Goal: Information Seeking & Learning: Learn about a topic

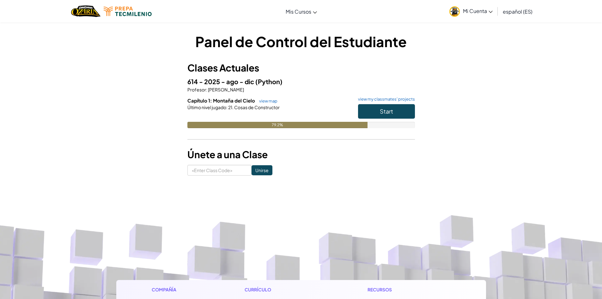
click at [411, 122] on div "79.2%" at bounding box center [300, 125] width 227 height 6
click at [388, 113] on span "Start" at bounding box center [386, 110] width 13 height 7
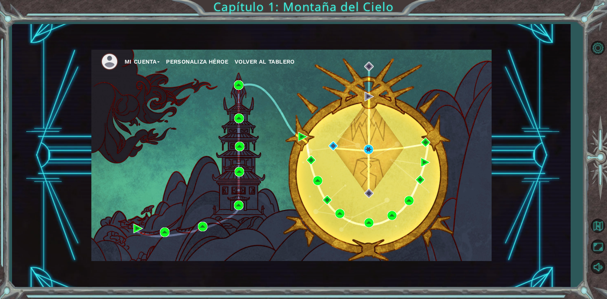
drag, startPoint x: 362, startPoint y: 145, endPoint x: 367, endPoint y: 148, distance: 5.5
click at [363, 146] on div "Mi Cuenta Personaliza Héroe Volver al Tablero" at bounding box center [291, 155] width 400 height 211
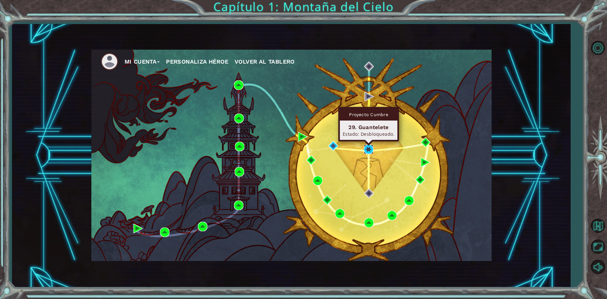
click at [368, 148] on img at bounding box center [368, 148] width 9 height 9
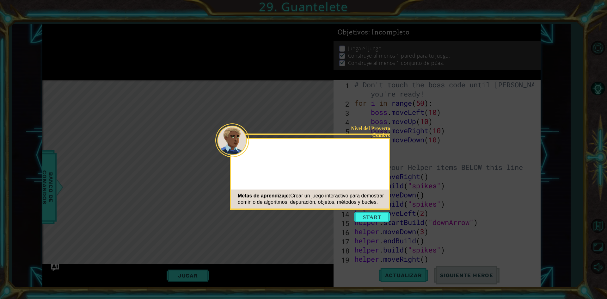
click at [380, 216] on button "Start" at bounding box center [372, 217] width 36 height 10
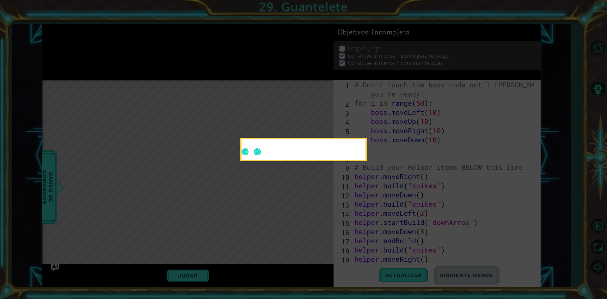
click at [306, 168] on icon at bounding box center [303, 149] width 607 height 299
click at [260, 153] on div at bounding box center [303, 151] width 124 height 18
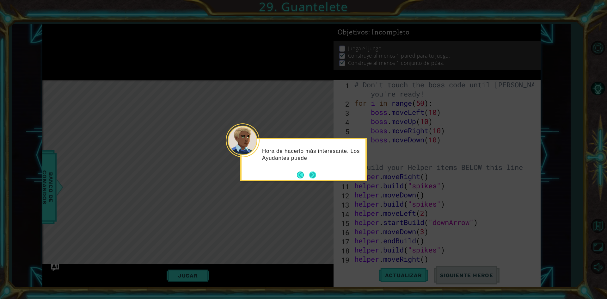
click at [313, 173] on button "Next" at bounding box center [312, 174] width 7 height 7
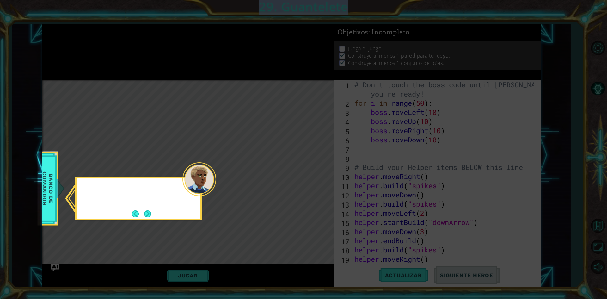
click at [313, 173] on icon at bounding box center [303, 149] width 607 height 299
click at [148, 212] on button "Next" at bounding box center [147, 213] width 7 height 7
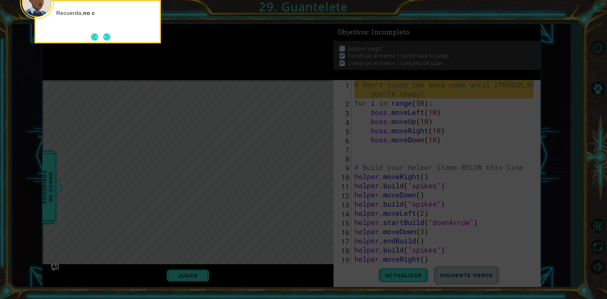
drag, startPoint x: 101, startPoint y: 40, endPoint x: 105, endPoint y: 39, distance: 4.2
click at [104, 39] on button "Next" at bounding box center [106, 36] width 7 height 7
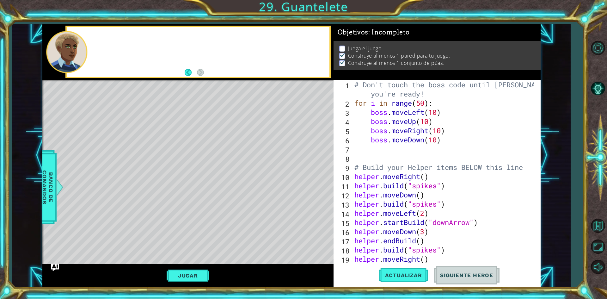
click at [112, 38] on div at bounding box center [198, 52] width 262 height 50
drag, startPoint x: 606, startPoint y: 269, endPoint x: 599, endPoint y: 267, distance: 7.4
click at [602, 269] on button "Silencio" at bounding box center [597, 266] width 18 height 18
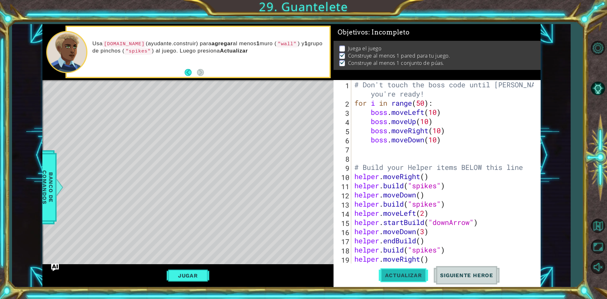
click at [387, 270] on button "Actualizar" at bounding box center [404, 275] width 50 height 21
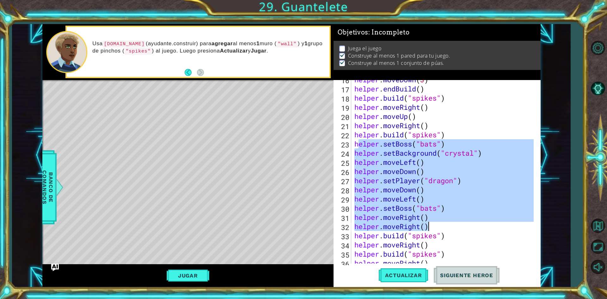
scroll to position [152, 0]
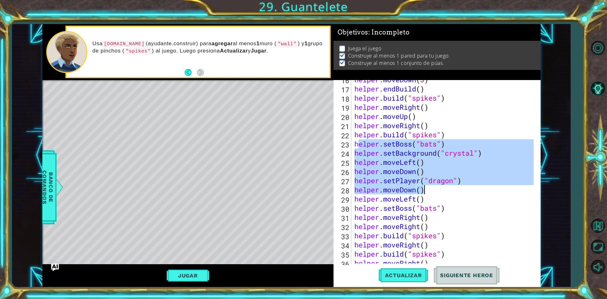
drag, startPoint x: 357, startPoint y: 220, endPoint x: 450, endPoint y: 185, distance: 98.7
click at [450, 185] on div "helper . moveDown ( 3 ) helper . endBuild ( ) helper . build ( "spikes" ) helpe…" at bounding box center [445, 176] width 184 height 202
click at [358, 143] on div "helper . moveDown ( 3 ) helper . endBuild ( ) helper . build ( "spikes" ) helpe…" at bounding box center [443, 171] width 180 height 183
drag, startPoint x: 354, startPoint y: 143, endPoint x: 468, endPoint y: 182, distance: 119.8
click at [468, 182] on div "helper . moveDown ( 3 ) helper . endBuild ( ) helper . build ( "spikes" ) helpe…" at bounding box center [445, 176] width 184 height 202
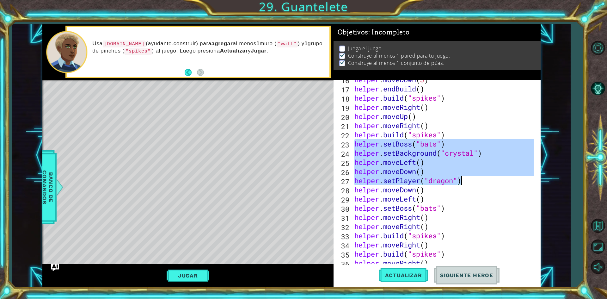
drag, startPoint x: 404, startPoint y: 158, endPoint x: 397, endPoint y: 160, distance: 7.9
click at [403, 158] on div "helper . moveDown ( 3 ) helper . endBuild ( ) helper . build ( "spikes" ) helpe…" at bounding box center [443, 171] width 180 height 183
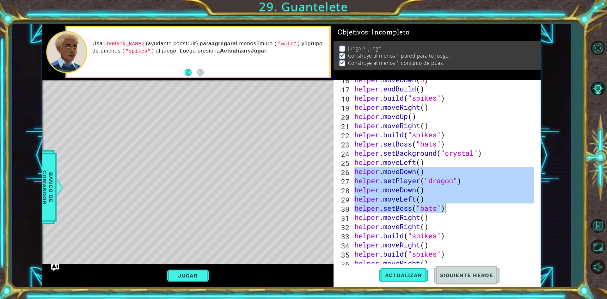
drag, startPoint x: 355, startPoint y: 172, endPoint x: 447, endPoint y: 209, distance: 99.1
click at [447, 209] on div "helper . moveDown ( 3 ) helper . endBuild ( ) helper . build ( "spikes" ) helpe…" at bounding box center [445, 176] width 184 height 202
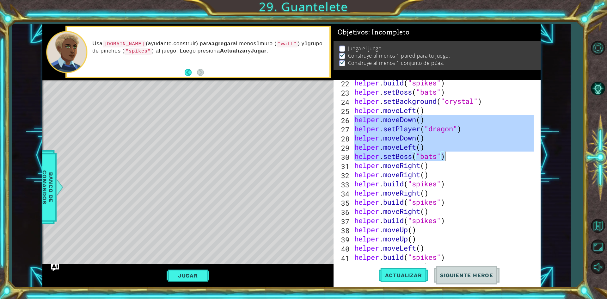
scroll to position [222, 0]
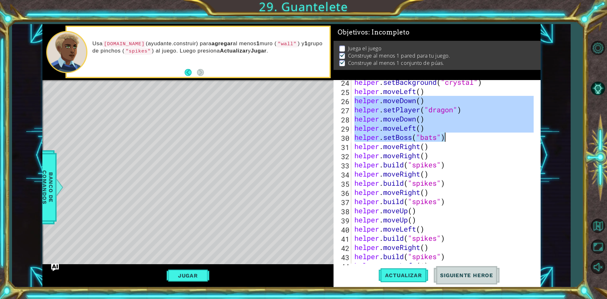
click at [359, 146] on div "helper . setBackground ( "crystal" ) helper . moveLeft ( ) helper . moveDown ( …" at bounding box center [445, 178] width 184 height 202
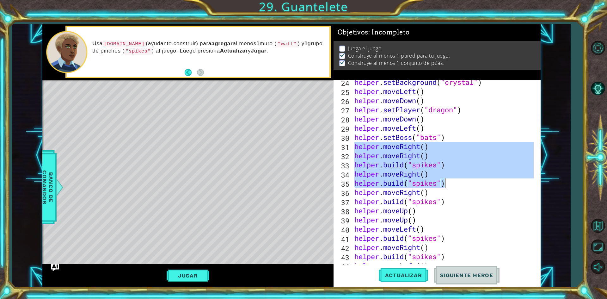
drag, startPoint x: 355, startPoint y: 148, endPoint x: 451, endPoint y: 186, distance: 103.5
click at [451, 186] on div "helper . setBackground ( "crystal" ) helper . moveLeft ( ) helper . moveDown ( …" at bounding box center [445, 178] width 184 height 202
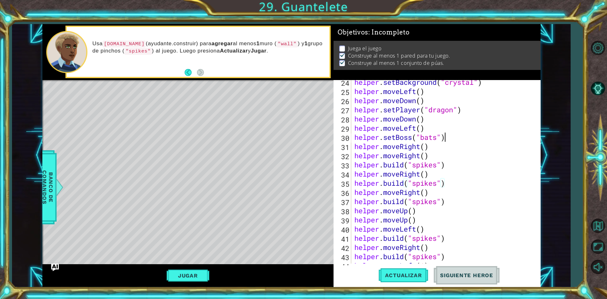
drag, startPoint x: 469, startPoint y: 140, endPoint x: 465, endPoint y: 138, distance: 3.7
click at [467, 139] on div "helper . setBackground ( "crystal" ) helper . moveLeft ( ) helper . moveDown ( …" at bounding box center [445, 178] width 184 height 202
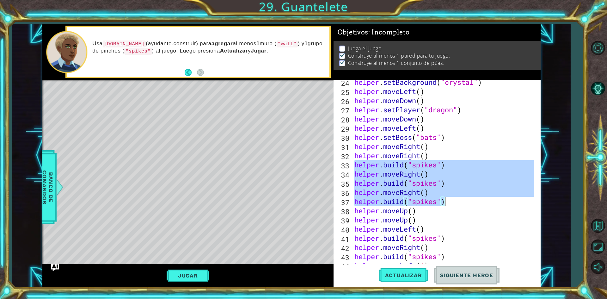
drag, startPoint x: 355, startPoint y: 166, endPoint x: 445, endPoint y: 203, distance: 97.9
click at [445, 203] on div "helper . setBackground ( "crystal" ) helper . moveLeft ( ) helper . moveDown ( …" at bounding box center [445, 178] width 184 height 202
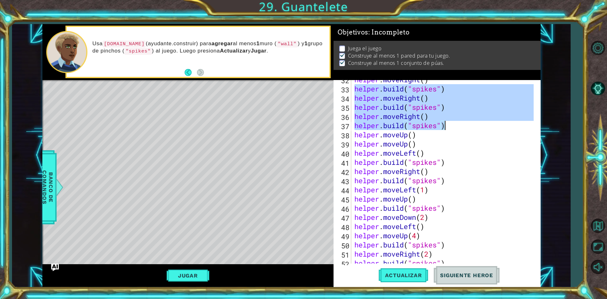
scroll to position [336, 0]
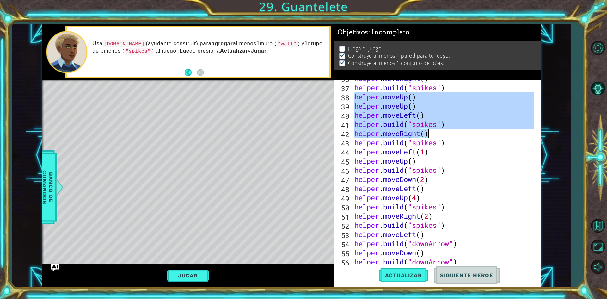
drag, startPoint x: 354, startPoint y: 98, endPoint x: 435, endPoint y: 133, distance: 88.0
click at [435, 133] on div "helper . moveRight ( ) helper . build ( "spikes" ) helper . moveUp ( ) helper .…" at bounding box center [445, 175] width 184 height 202
click at [410, 98] on div "helper . moveRight ( ) helper . build ( "spikes" ) helper . moveUp ( ) helper .…" at bounding box center [443, 171] width 180 height 183
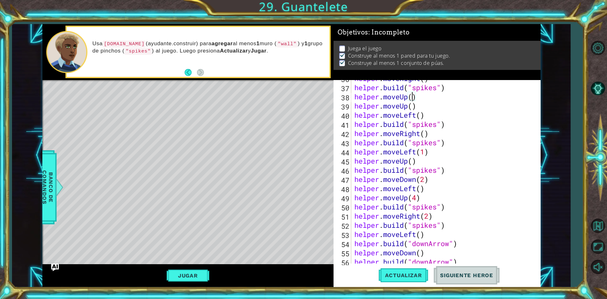
scroll to position [0, 5]
drag, startPoint x: 415, startPoint y: 106, endPoint x: 354, endPoint y: 109, distance: 60.4
click at [354, 109] on div "helper . moveRight ( ) helper . build ( "spikes" ) helper . moveUp ( 2 ) helper…" at bounding box center [445, 175] width 184 height 202
type textarea "helper.moveUp()"
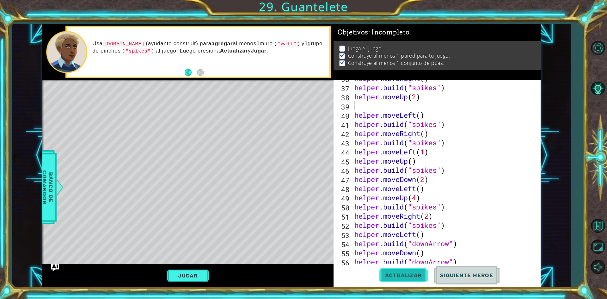
click at [413, 270] on button "Actualizar" at bounding box center [404, 275] width 50 height 21
click at [397, 278] on span "Actualizar" at bounding box center [404, 275] width 50 height 6
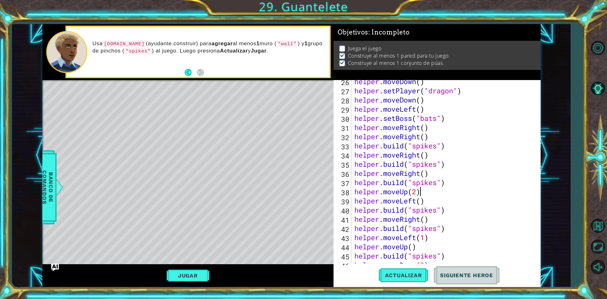
scroll to position [203, 0]
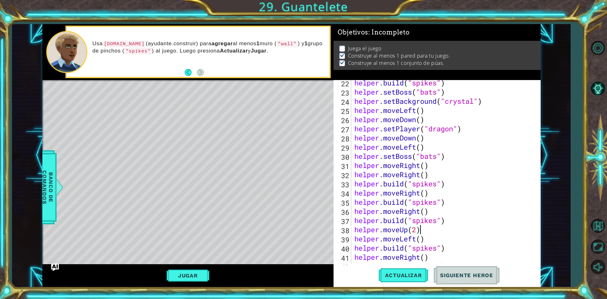
click at [424, 172] on div "helper . build ( "spikes" ) helper . setBoss ( "bats" ) helper . setBackground …" at bounding box center [445, 179] width 184 height 202
click at [424, 165] on div "helper . build ( "spikes" ) helper . setBoss ( "bats" ) helper . setBackground …" at bounding box center [445, 179] width 184 height 202
click at [411, 276] on span "Actualizar" at bounding box center [404, 275] width 50 height 6
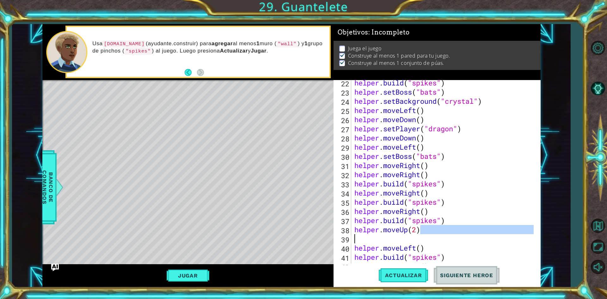
type textarea "helper.moveUp()"
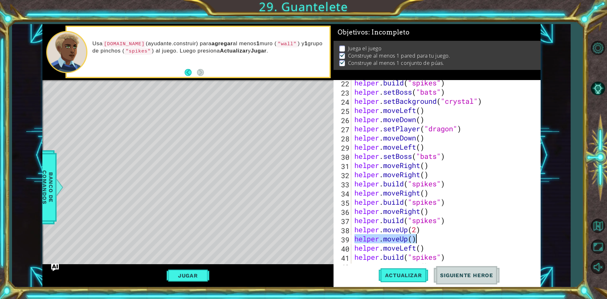
scroll to position [0, 4]
click at [410, 271] on button "Actualizar" at bounding box center [404, 275] width 50 height 21
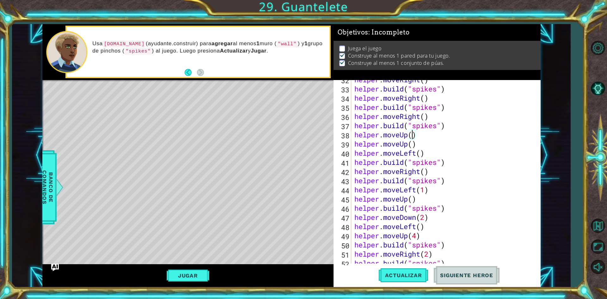
scroll to position [241, 0]
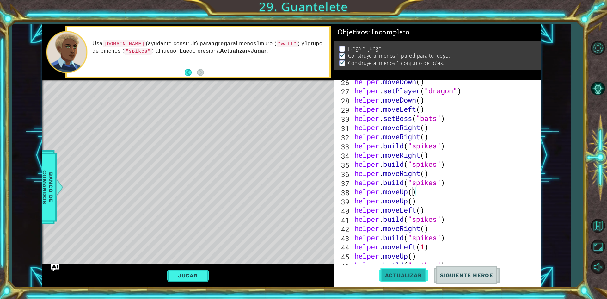
click at [406, 281] on button "Actualizar" at bounding box center [404, 275] width 50 height 21
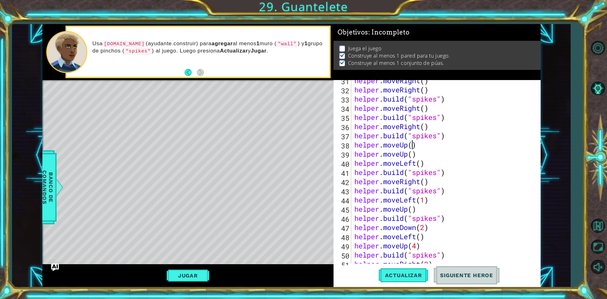
scroll to position [288, 0]
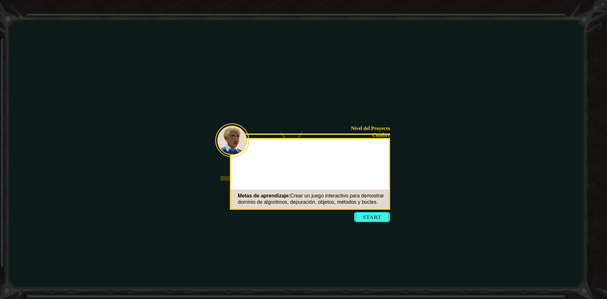
click at [374, 219] on button "Start" at bounding box center [372, 217] width 36 height 10
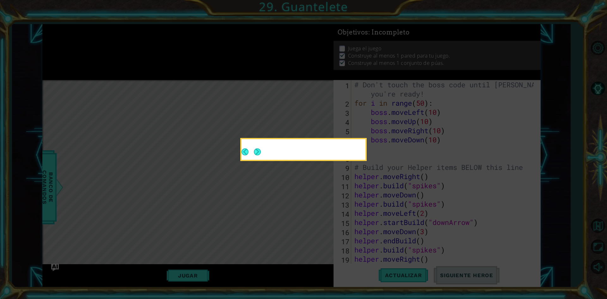
click at [377, 212] on icon at bounding box center [303, 149] width 607 height 299
click at [250, 152] on button "Back" at bounding box center [247, 151] width 12 height 7
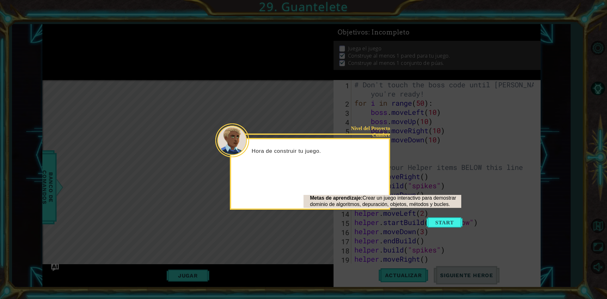
drag, startPoint x: 366, startPoint y: 174, endPoint x: 413, endPoint y: 199, distance: 53.7
click at [368, 174] on body "1 ההההההההההההההההההההההההההההההההההההההההההההההההההההההההההההההההההההההההההההה…" at bounding box center [303, 149] width 607 height 299
click at [439, 220] on button "Start" at bounding box center [444, 222] width 36 height 10
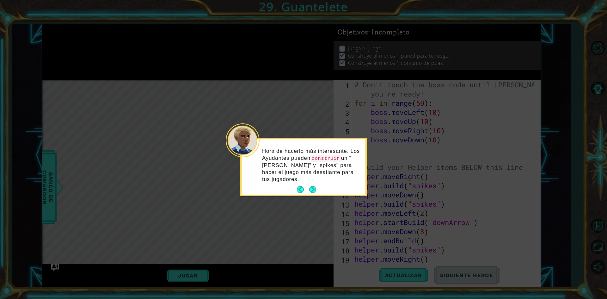
scroll to position [0, 0]
click at [439, 222] on icon at bounding box center [303, 149] width 607 height 299
click at [312, 184] on button "Next" at bounding box center [312, 189] width 10 height 10
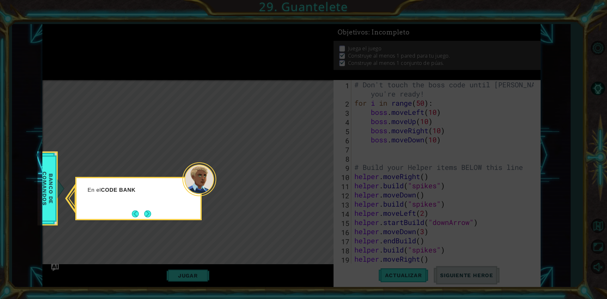
click at [152, 207] on div "En el CODE BANK" at bounding box center [138, 198] width 126 height 43
click at [148, 212] on button "Next" at bounding box center [147, 213] width 10 height 10
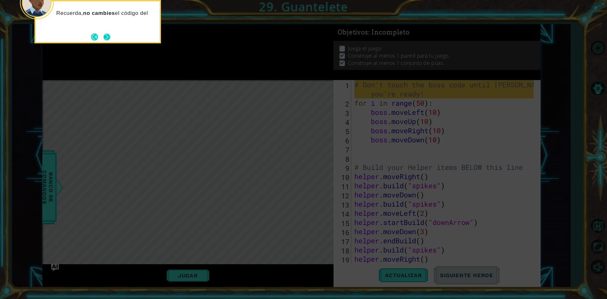
click at [112, 39] on button "Next" at bounding box center [107, 37] width 10 height 10
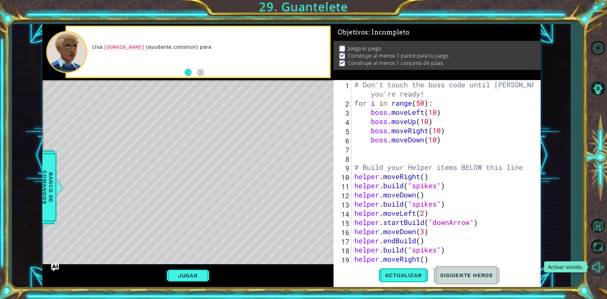
click at [603, 269] on button "Activar sonido." at bounding box center [597, 266] width 18 height 18
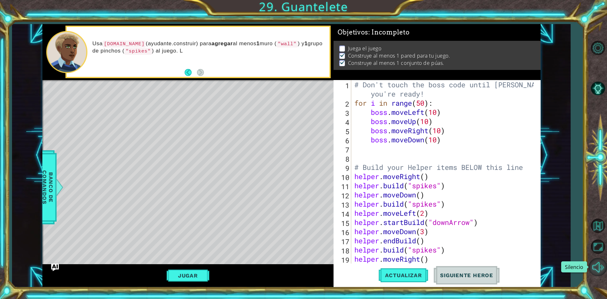
click at [599, 267] on button "Silencio" at bounding box center [597, 266] width 18 height 18
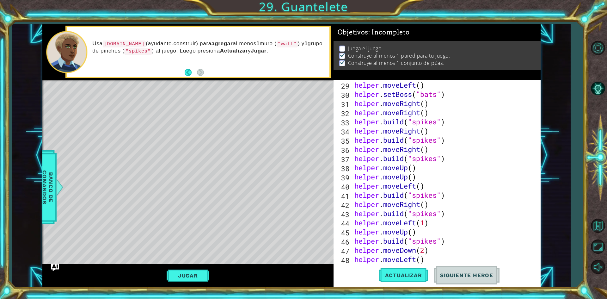
scroll to position [265, 0]
click at [400, 271] on button "Actualizar" at bounding box center [404, 275] width 50 height 21
click at [191, 271] on button "Jugar" at bounding box center [188, 275] width 43 height 12
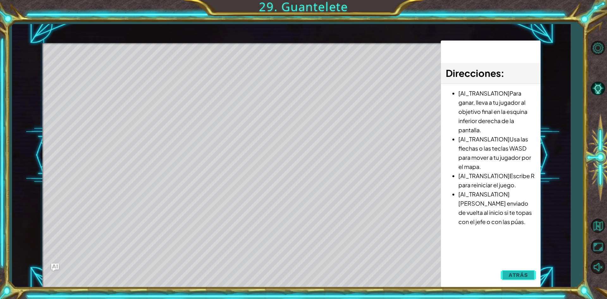
click at [520, 272] on span "Atrás" at bounding box center [517, 274] width 19 height 6
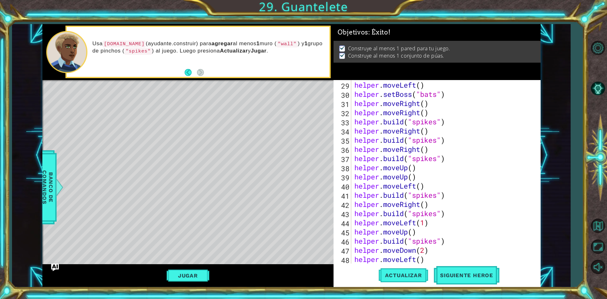
scroll to position [303, 0]
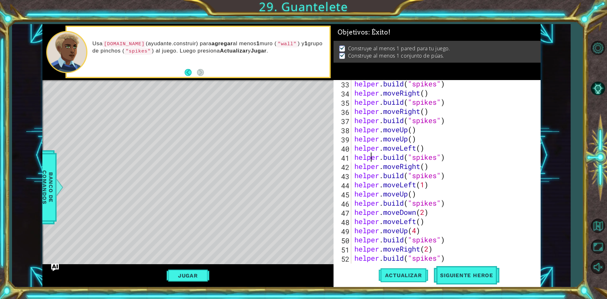
drag, startPoint x: 409, startPoint y: 211, endPoint x: 370, endPoint y: 152, distance: 70.4
click at [370, 152] on div "helper . build ( "spikes" ) helper . moveRight ( ) helper . build ( "spikes" ) …" at bounding box center [445, 180] width 184 height 202
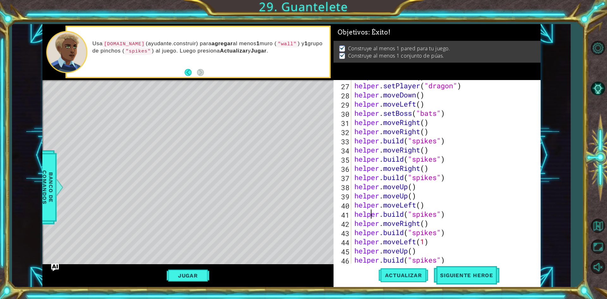
scroll to position [246, 0]
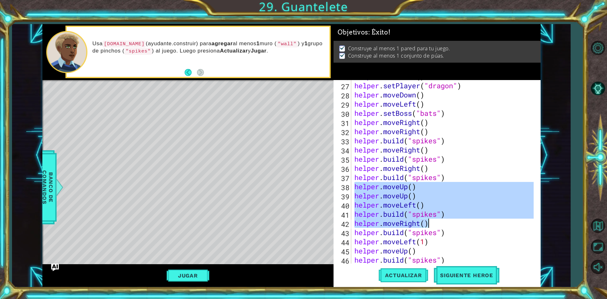
drag, startPoint x: 354, startPoint y: 187, endPoint x: 439, endPoint y: 222, distance: 92.8
click at [439, 222] on div "helper . moveDown ( ) helper . setPlayer ( "dragon" ) helper . moveDown ( ) hel…" at bounding box center [445, 173] width 184 height 202
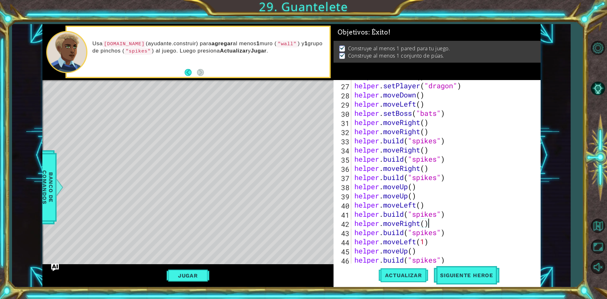
scroll to position [265, 0]
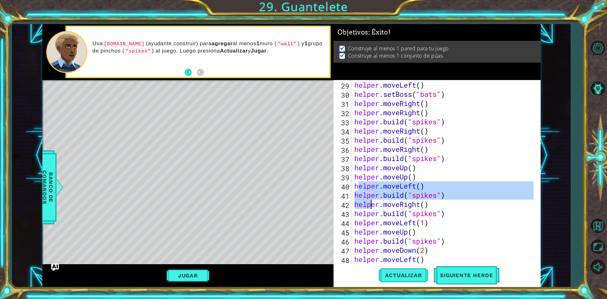
drag, startPoint x: 356, startPoint y: 187, endPoint x: 362, endPoint y: 194, distance: 8.9
click at [368, 198] on div "helper . moveDown ( ) helper . moveLeft ( ) helper . setBoss ( "bats" ) helper …" at bounding box center [445, 172] width 184 height 202
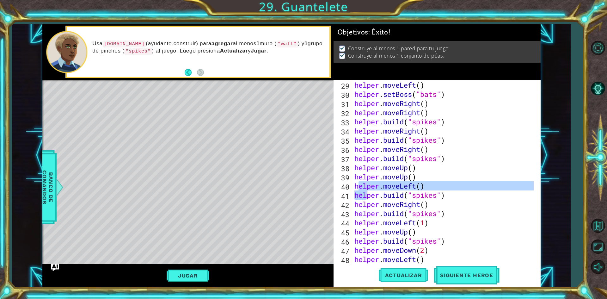
click at [356, 187] on div "helper . moveDown ( ) helper . moveLeft ( ) helper . setBoss ( "bats" ) helper …" at bounding box center [445, 172] width 184 height 202
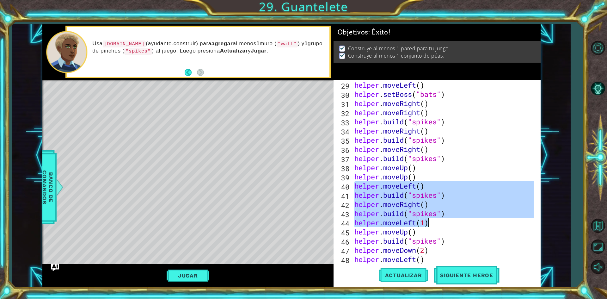
drag, startPoint x: 356, startPoint y: 187, endPoint x: 430, endPoint y: 225, distance: 83.1
click at [430, 225] on div "helper . moveDown ( ) helper . moveLeft ( ) helper . setBoss ( "bats" ) helper …" at bounding box center [445, 172] width 184 height 202
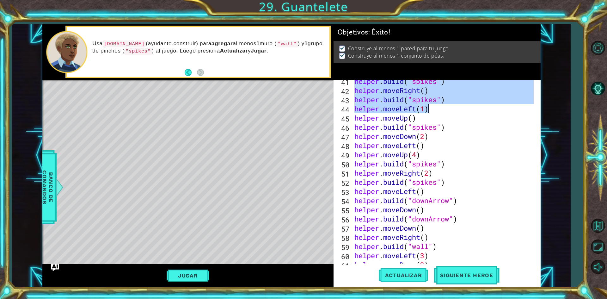
scroll to position [360, 0]
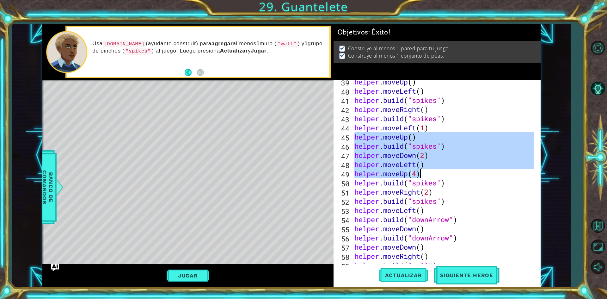
drag, startPoint x: 355, startPoint y: 139, endPoint x: 430, endPoint y: 178, distance: 84.2
click at [430, 178] on div "helper . moveUp ( ) helper . moveLeft ( ) helper . build ( "spikes" ) helper . …" at bounding box center [445, 178] width 184 height 202
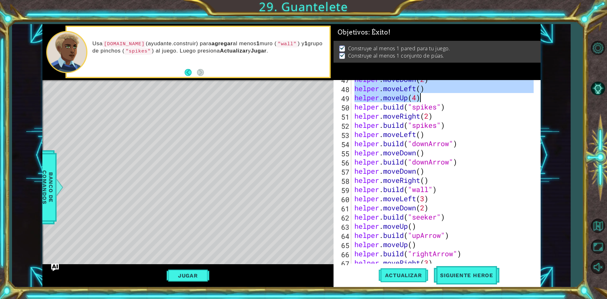
scroll to position [417, 0]
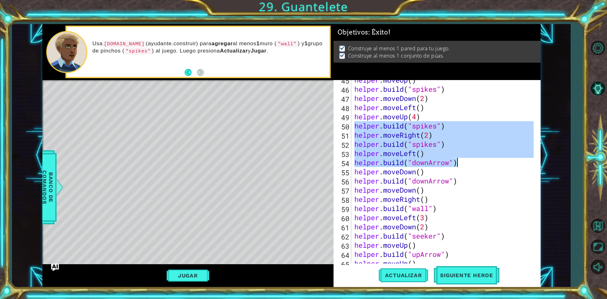
drag, startPoint x: 356, startPoint y: 124, endPoint x: 460, endPoint y: 164, distance: 111.6
click at [460, 164] on div "helper . moveUp ( ) helper . build ( "spikes" ) helper . moveDown ( 2 ) helper …" at bounding box center [445, 176] width 184 height 202
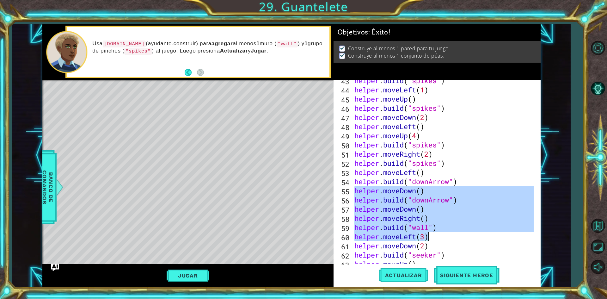
drag, startPoint x: 355, startPoint y: 189, endPoint x: 429, endPoint y: 237, distance: 87.6
click at [429, 237] on div "helper . build ( "spikes" ) helper . moveLeft ( 1 ) helper . moveUp ( ) helper …" at bounding box center [445, 177] width 184 height 202
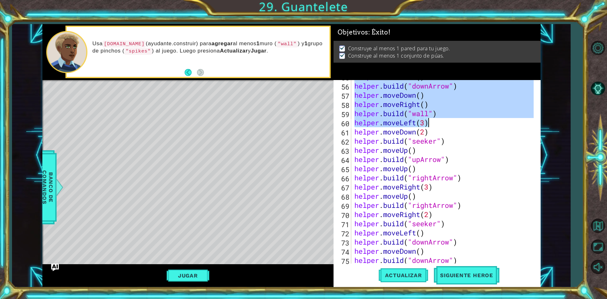
scroll to position [493, 0]
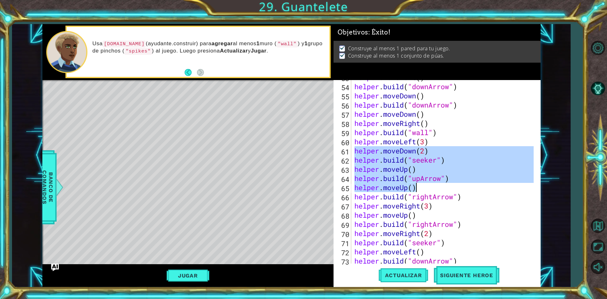
drag, startPoint x: 355, startPoint y: 150, endPoint x: 418, endPoint y: 190, distance: 75.1
click at [418, 190] on div "helper . moveLeft ( ) helper . build ( "downArrow" ) helper . moveDown ( ) help…" at bounding box center [445, 174] width 184 height 202
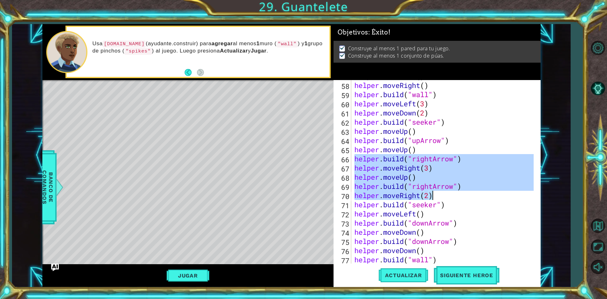
drag, startPoint x: 354, startPoint y: 160, endPoint x: 435, endPoint y: 198, distance: 90.0
click at [435, 198] on div "helper . moveDown ( ) helper . moveRight ( ) helper . build ( "wall" ) helper .…" at bounding box center [445, 172] width 184 height 202
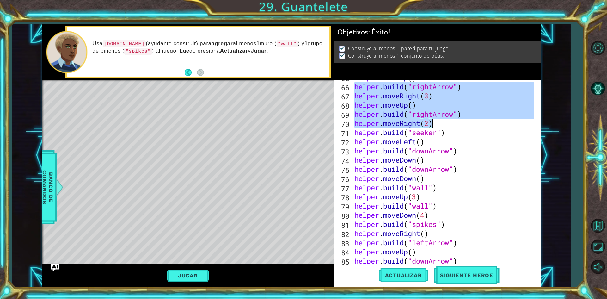
scroll to position [604, 0]
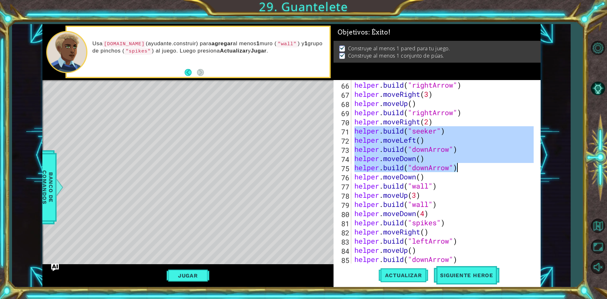
drag, startPoint x: 356, startPoint y: 133, endPoint x: 457, endPoint y: 170, distance: 107.8
click at [457, 170] on div "helper . moveUp ( ) helper . build ( "rightArrow" ) helper . moveRight ( 3 ) he…" at bounding box center [445, 172] width 184 height 202
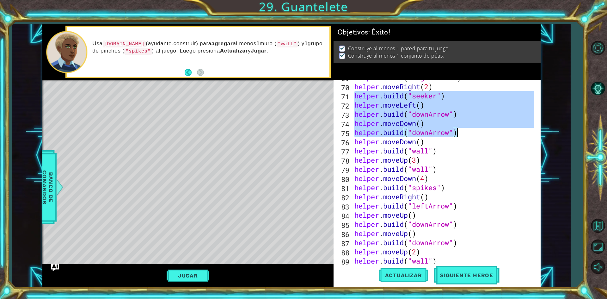
scroll to position [639, 0]
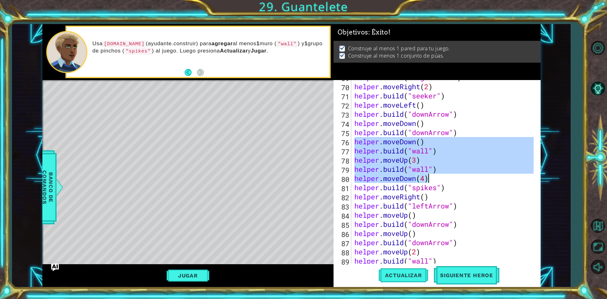
drag, startPoint x: 356, startPoint y: 143, endPoint x: 432, endPoint y: 179, distance: 84.5
click at [432, 179] on div "helper . build ( "rightArrow" ) helper . moveRight ( 2 ) helper . build ( "seek…" at bounding box center [445, 174] width 184 height 202
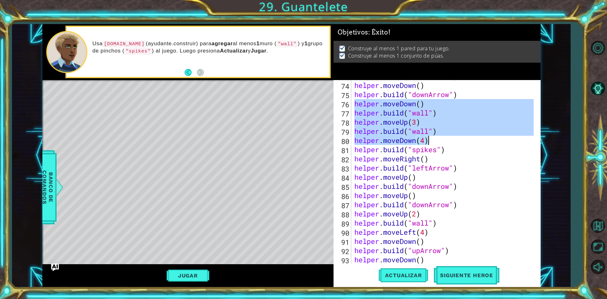
scroll to position [696, 0]
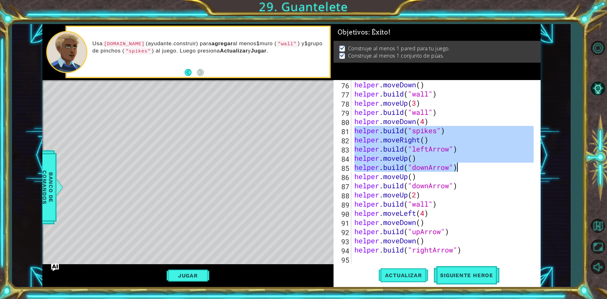
drag, startPoint x: 353, startPoint y: 131, endPoint x: 460, endPoint y: 165, distance: 112.0
click at [460, 165] on div "helper . moveDown ( ) helper . build ( "wall" ) helper . moveUp ( 3 ) helper . …" at bounding box center [445, 181] width 184 height 202
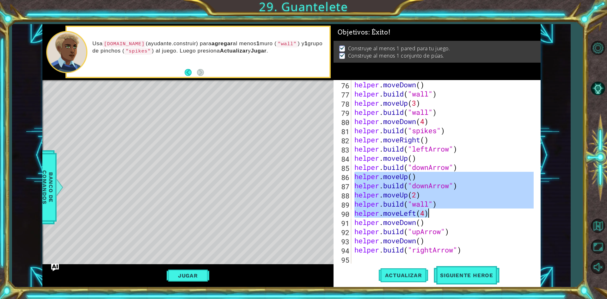
drag, startPoint x: 355, startPoint y: 178, endPoint x: 429, endPoint y: 214, distance: 82.7
click at [429, 214] on div "helper . moveDown ( ) helper . build ( "wall" ) helper . moveUp ( 3 ) helper . …" at bounding box center [445, 181] width 184 height 202
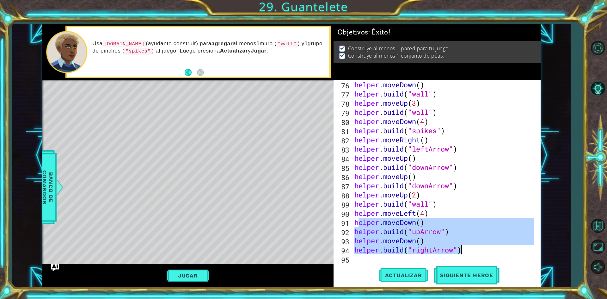
drag, startPoint x: 357, startPoint y: 224, endPoint x: 461, endPoint y: 253, distance: 108.3
click at [461, 253] on div "helper . moveDown ( ) helper . build ( "wall" ) helper . moveUp ( 3 ) helper . …" at bounding box center [445, 181] width 184 height 202
click at [375, 220] on div "helper . moveDown ( ) helper . build ( "wall" ) helper . moveUp ( 3 ) helper . …" at bounding box center [443, 171] width 180 height 183
drag, startPoint x: 355, startPoint y: 222, endPoint x: 461, endPoint y: 251, distance: 109.8
click at [461, 251] on div "helper . moveDown ( ) helper . build ( "wall" ) helper . moveUp ( 3 ) helper . …" at bounding box center [445, 181] width 184 height 202
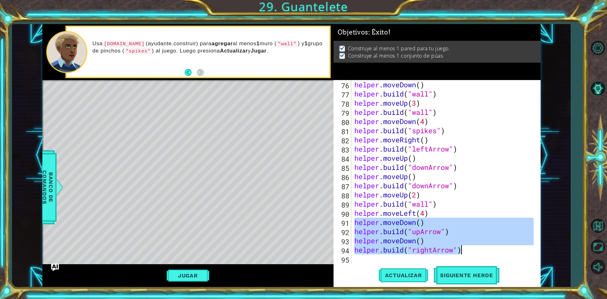
type textarea "helper.moveDown() [DOMAIN_NAME]("rightArrow")"
